Goal: Check status

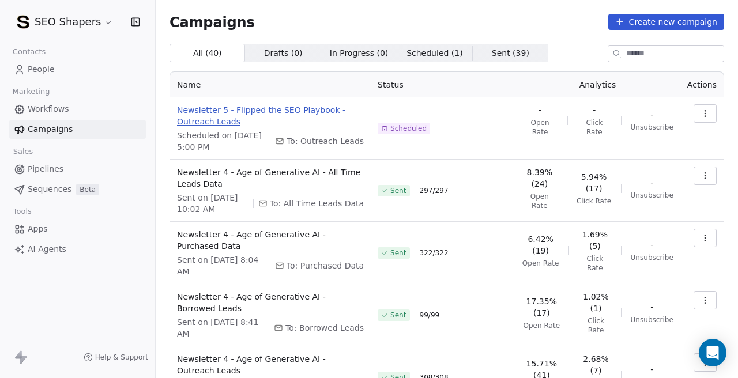
click at [294, 114] on span "Newsletter 5 - Flipped the SEO Playbook - Outreach Leads" at bounding box center [270, 115] width 187 height 23
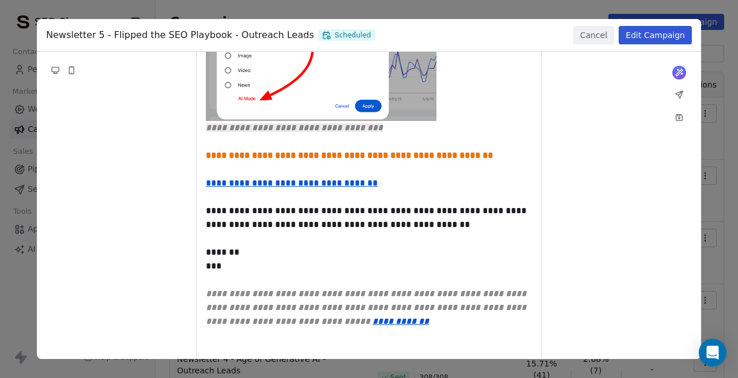
scroll to position [978, 0]
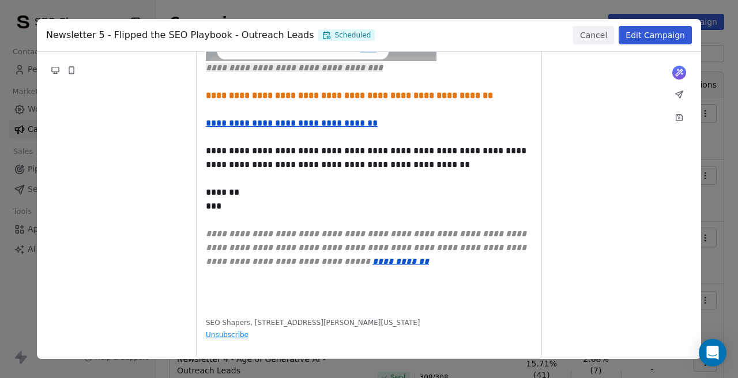
click at [584, 35] on button "Cancel" at bounding box center [593, 35] width 41 height 18
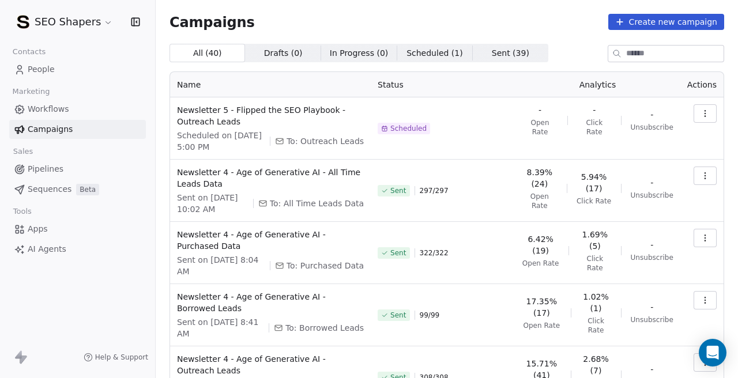
scroll to position [21, 0]
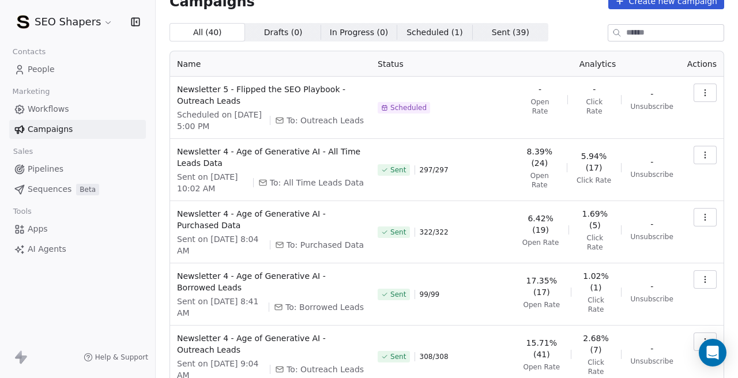
click at [231, 300] on span "Sent on [DATE] 8:41 AM" at bounding box center [220, 307] width 87 height 23
click at [228, 240] on span "Sent on [DATE] 8:04 AM" at bounding box center [221, 244] width 88 height 23
click at [421, 193] on div "Sent 297 / 297" at bounding box center [443, 170] width 130 height 48
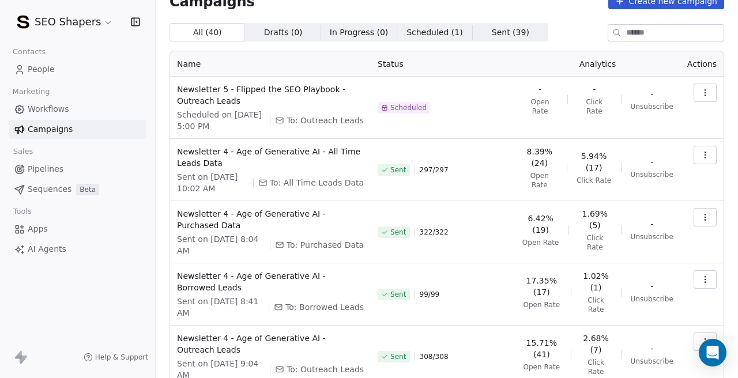
scroll to position [0, 0]
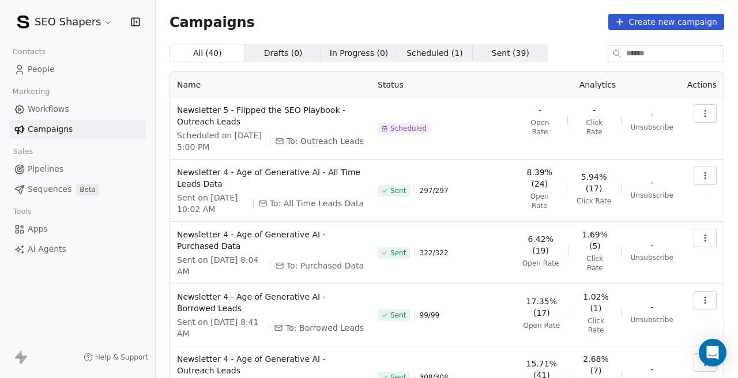
click at [398, 154] on td "Scheduled" at bounding box center [443, 128] width 144 height 62
